Goal: Information Seeking & Learning: Find specific fact

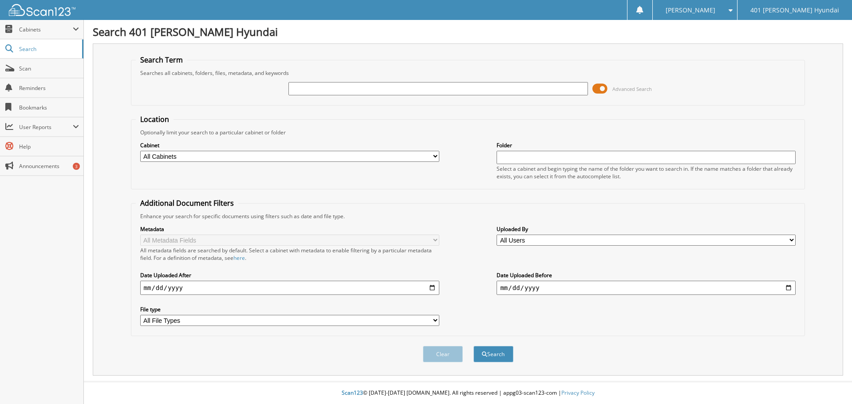
click at [598, 87] on span at bounding box center [599, 88] width 15 height 13
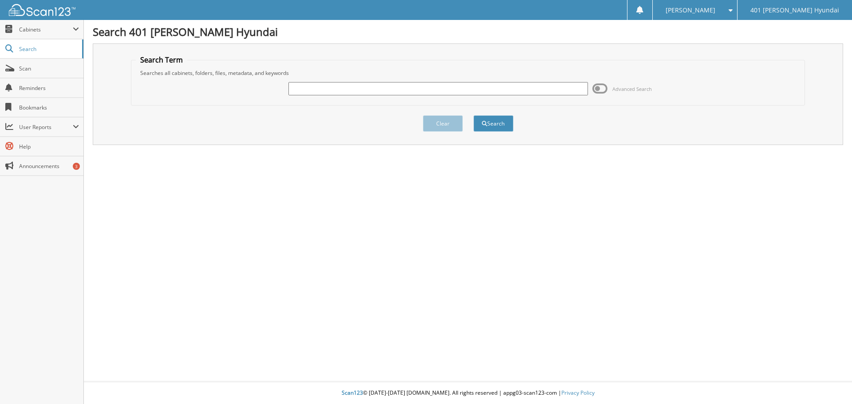
click at [477, 91] on input "text" at bounding box center [437, 88] width 299 height 13
type input "sai kiran ravipati"
click at [498, 122] on button "Search" at bounding box center [493, 123] width 40 height 16
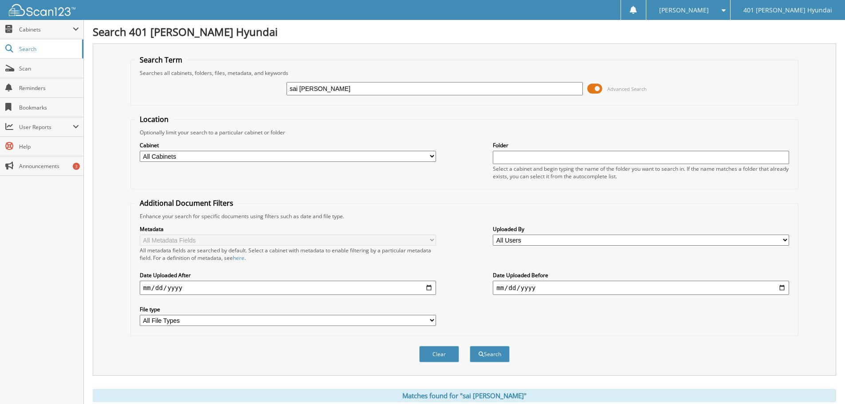
click at [591, 89] on span at bounding box center [594, 88] width 15 height 13
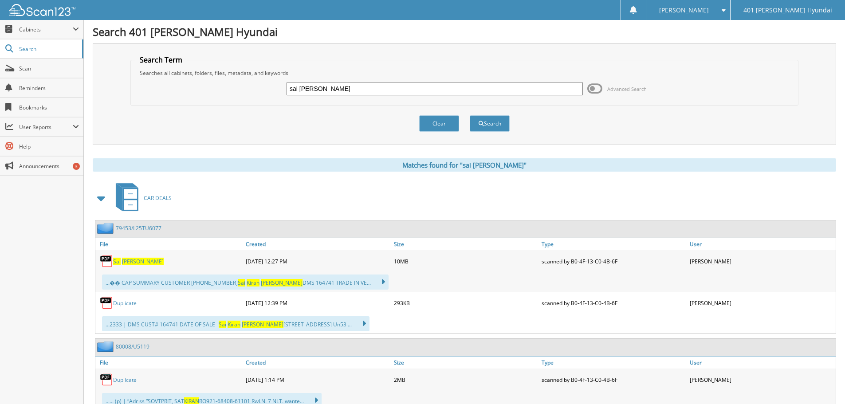
click at [138, 228] on link "79453/L25TU6077" at bounding box center [139, 229] width 46 height 8
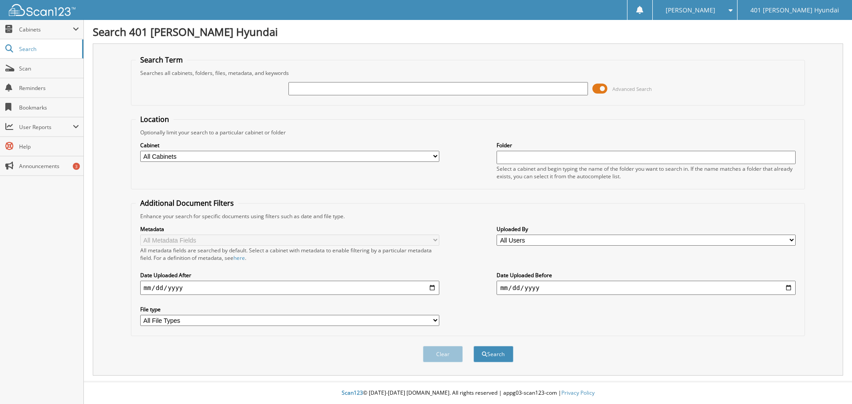
click at [597, 89] on span at bounding box center [599, 88] width 15 height 13
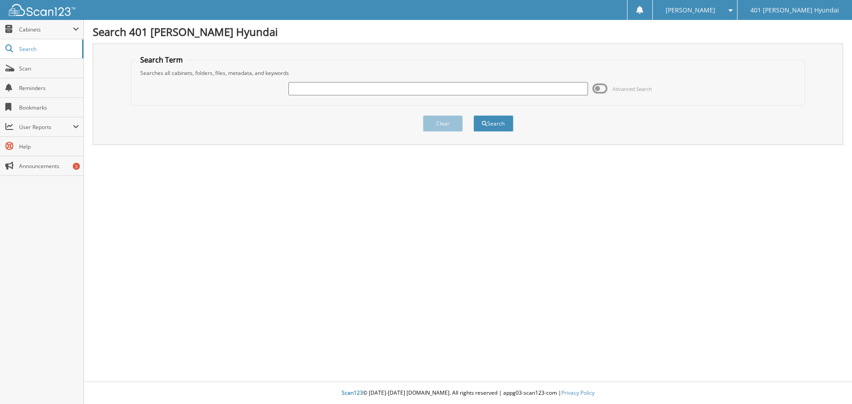
click at [402, 90] on input "text" at bounding box center [437, 88] width 299 height 13
type input "[PERSON_NAME]"
click at [504, 123] on button "Search" at bounding box center [493, 123] width 40 height 16
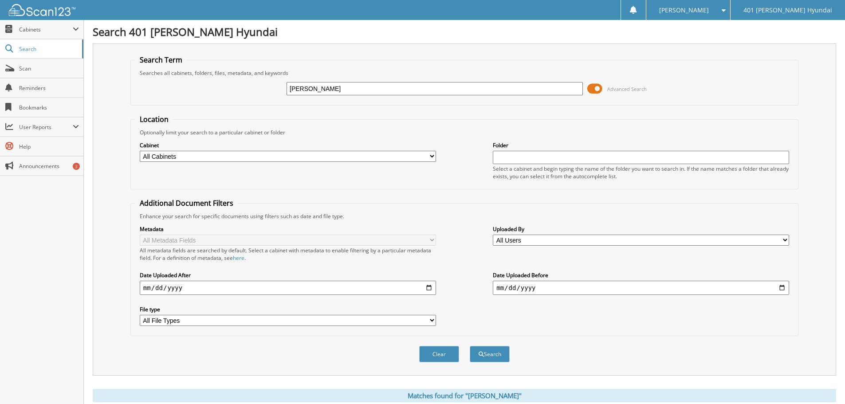
click at [591, 91] on span at bounding box center [594, 88] width 15 height 13
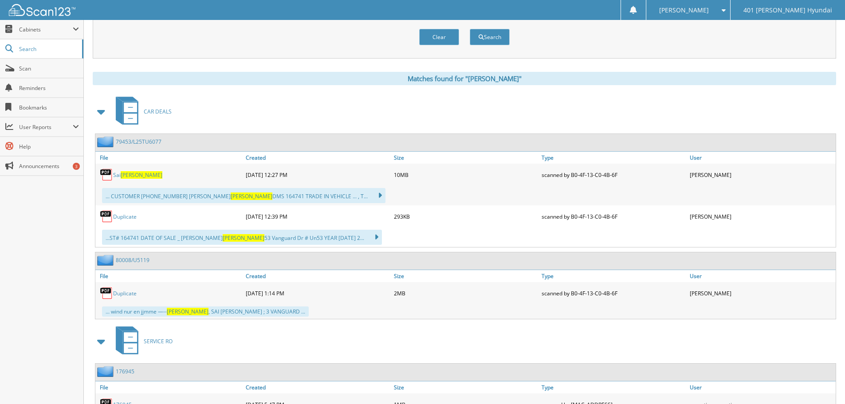
scroll to position [89, 0]
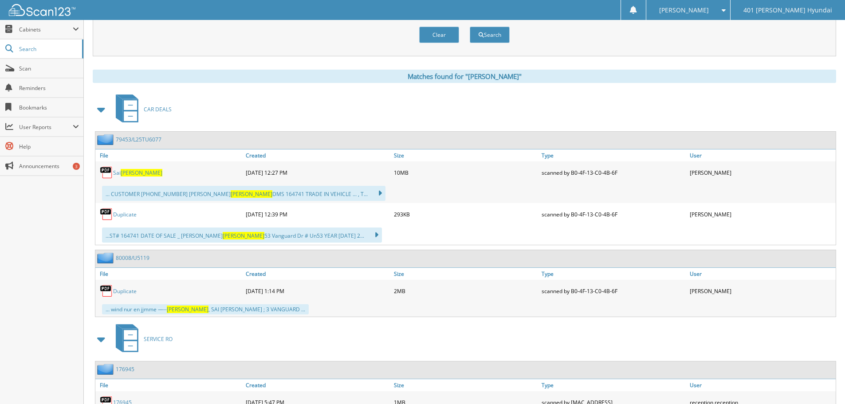
click at [146, 138] on link "79453/L25TU6077" at bounding box center [139, 140] width 46 height 8
